Goal: Task Accomplishment & Management: Complete application form

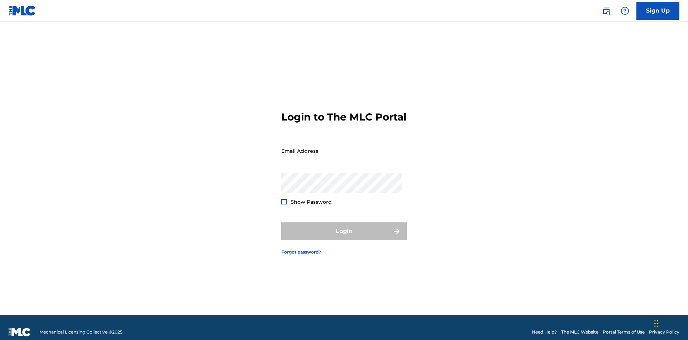
scroll to position [9, 0]
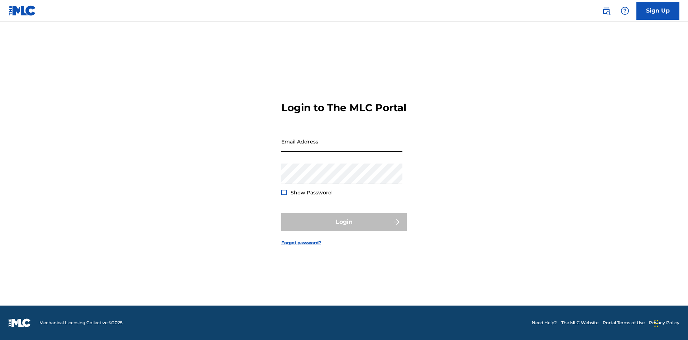
click at [342, 147] on input "Email Address" at bounding box center [341, 141] width 121 height 20
type input "[EMAIL_ADDRESS][DOMAIN_NAME]"
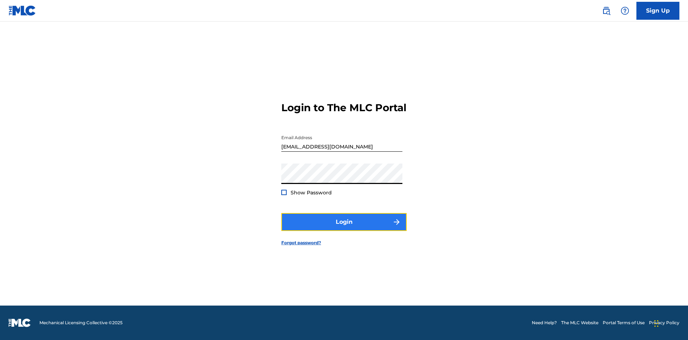
click at [344, 228] on button "Login" at bounding box center [343, 222] width 125 height 18
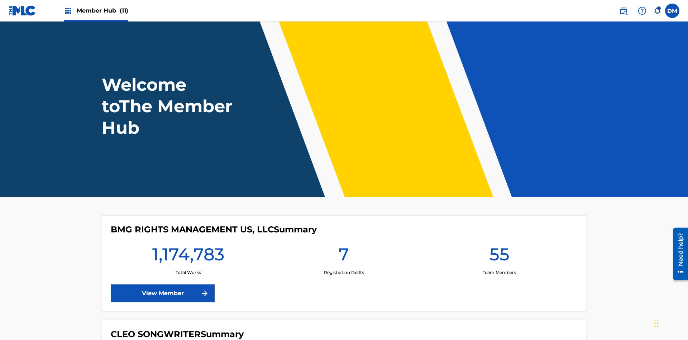
click at [102, 10] on span "Member Hub (11)" at bounding box center [103, 10] width 52 height 8
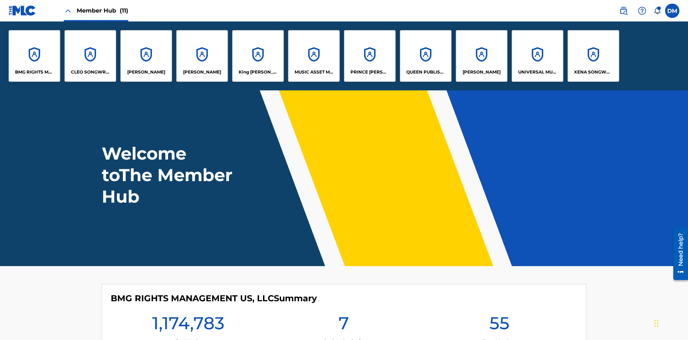
scroll to position [26, 0]
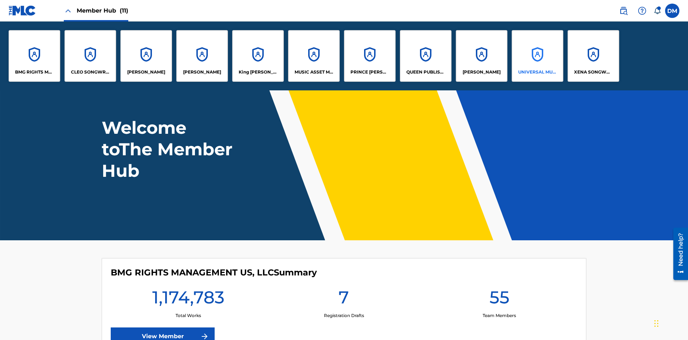
click at [537, 72] on p "UNIVERSAL MUSIC PUB GROUP" at bounding box center [537, 72] width 39 height 6
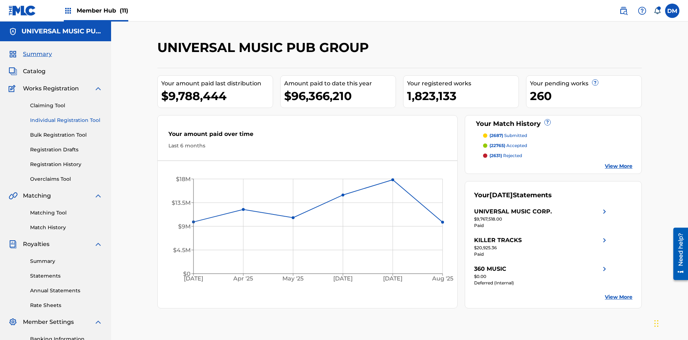
click at [66, 116] on link "Individual Registration Tool" at bounding box center [66, 120] width 72 height 8
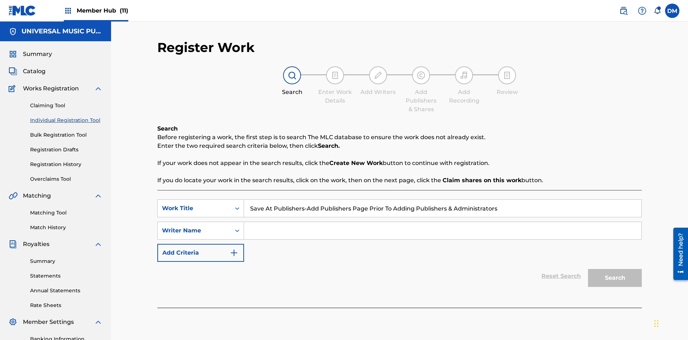
click at [443, 222] on input "Search Form" at bounding box center [442, 230] width 397 height 17
click at [615, 269] on button "Search" at bounding box center [615, 278] width 54 height 18
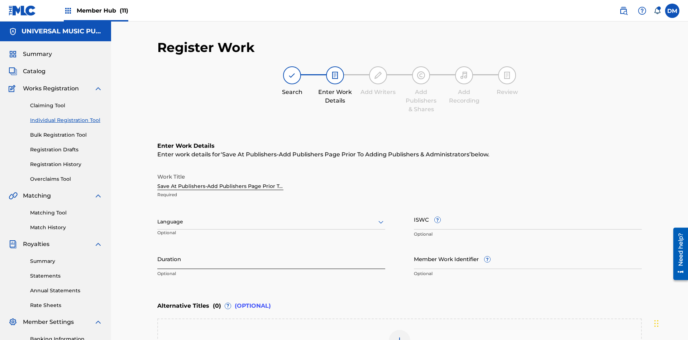
click at [271, 248] on input "Duration" at bounding box center [271, 258] width 228 height 20
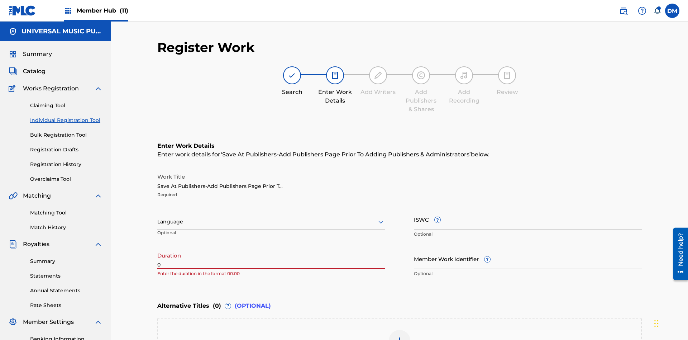
click at [271, 248] on input "0" at bounding box center [271, 258] width 228 height 20
type input "00:00"
click at [381, 218] on icon at bounding box center [381, 222] width 9 height 9
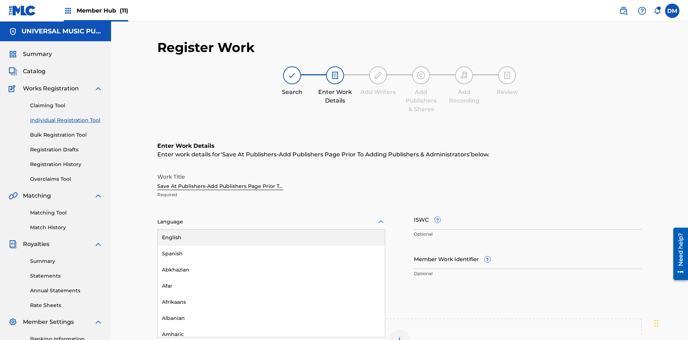
click at [271, 278] on div "Afar" at bounding box center [271, 286] width 227 height 16
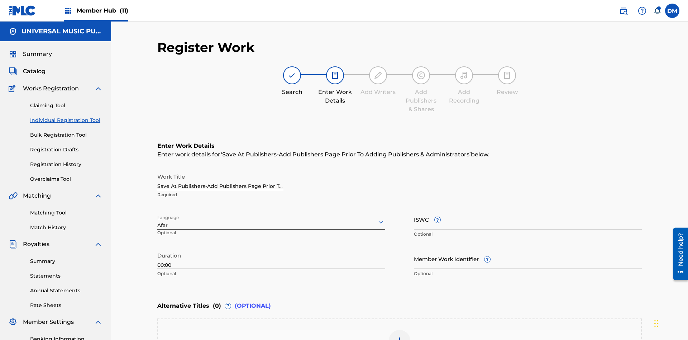
click at [528, 248] on input "Member Work Identifier ?" at bounding box center [528, 258] width 228 height 20
type input "[PHONE_NUMBER]"
click at [528, 209] on input "ISWC ?" at bounding box center [528, 219] width 228 height 20
type input "T-123.456.789-4"
click at [400, 336] on img at bounding box center [399, 340] width 9 height 9
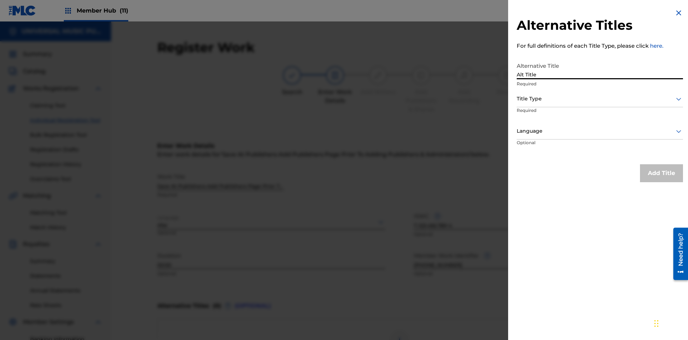
click at [600, 99] on div at bounding box center [600, 98] width 166 height 9
click at [600, 131] on div at bounding box center [600, 131] width 166 height 9
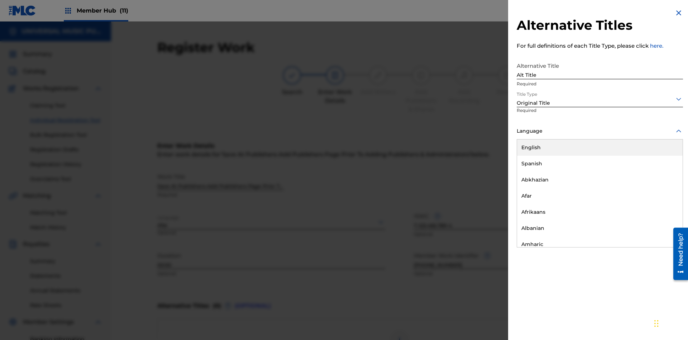
click at [662, 173] on button "Add Title" at bounding box center [661, 173] width 43 height 18
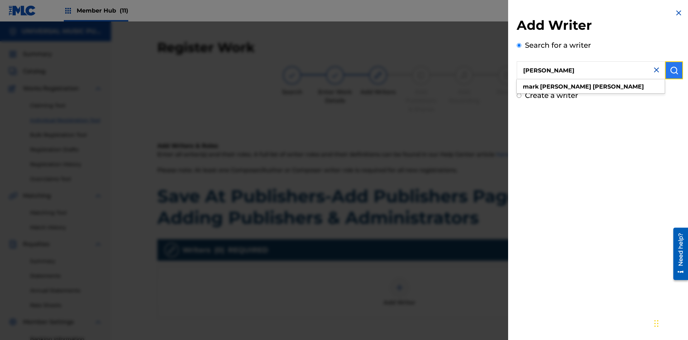
click at [674, 70] on img "submit" at bounding box center [674, 70] width 9 height 9
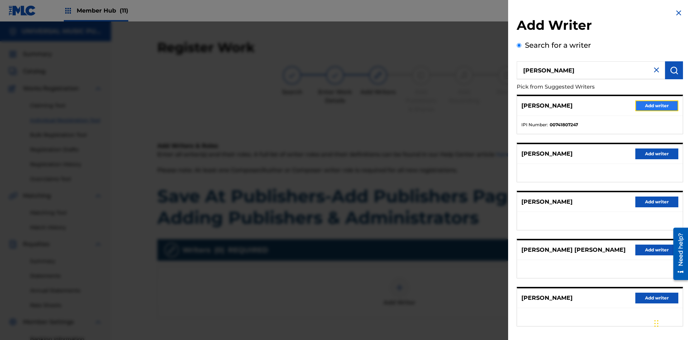
click at [657, 105] on button "Add writer" at bounding box center [656, 105] width 43 height 11
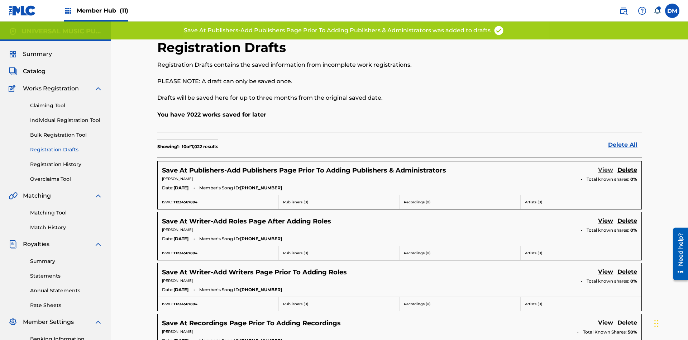
click at [606, 166] on link "View" at bounding box center [605, 171] width 15 height 10
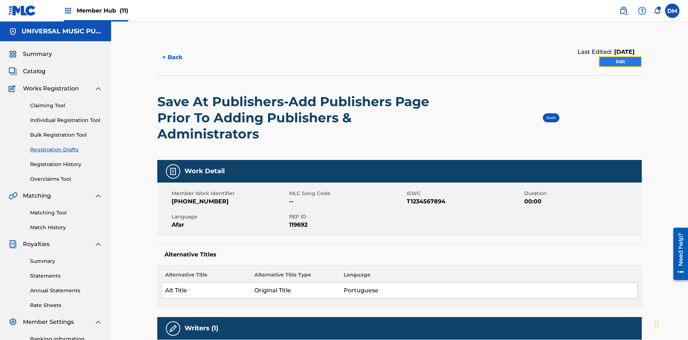
click at [620, 56] on link "Edit" at bounding box center [620, 61] width 43 height 11
